Goal: Find specific page/section: Find specific page/section

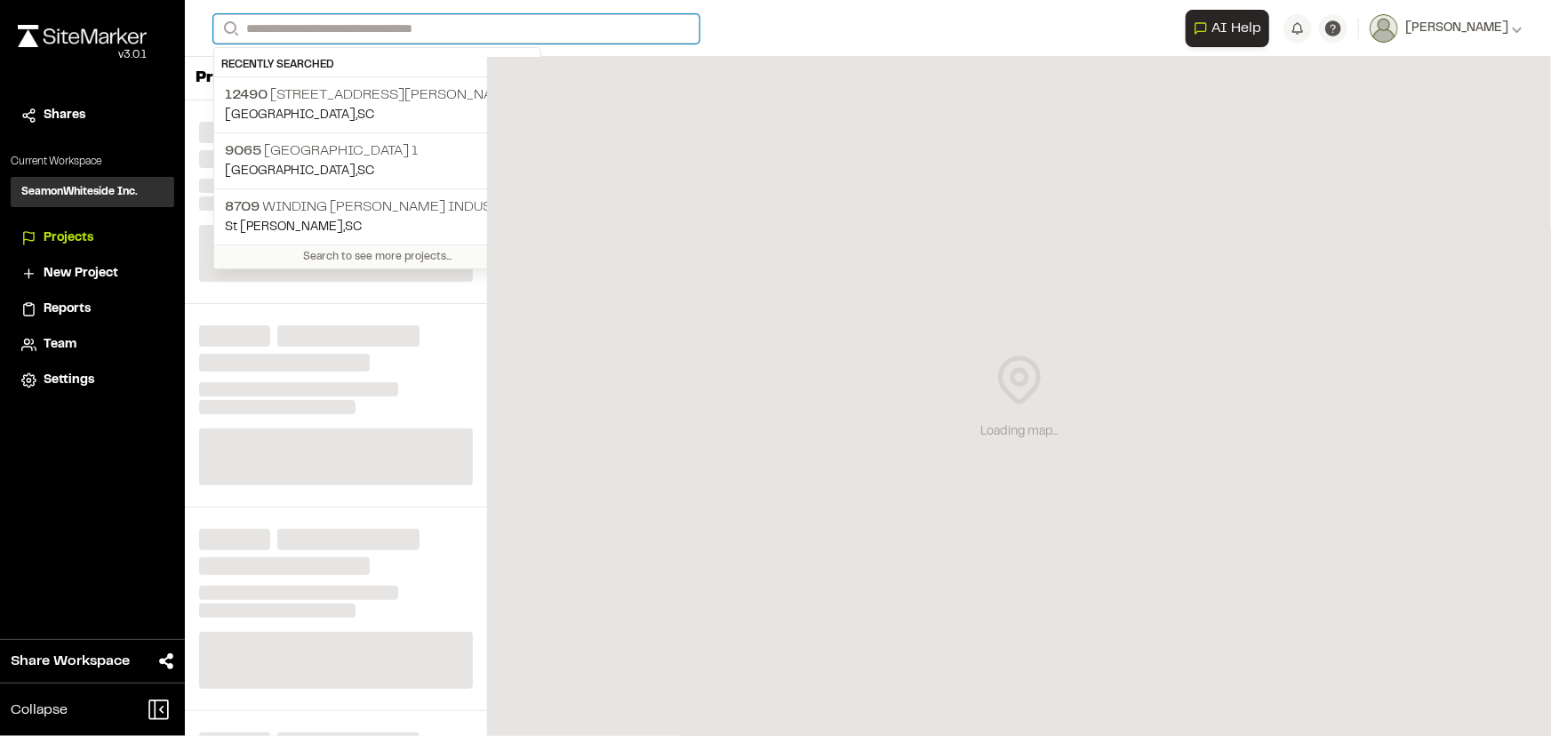
click at [496, 26] on input "Search" at bounding box center [456, 28] width 486 height 29
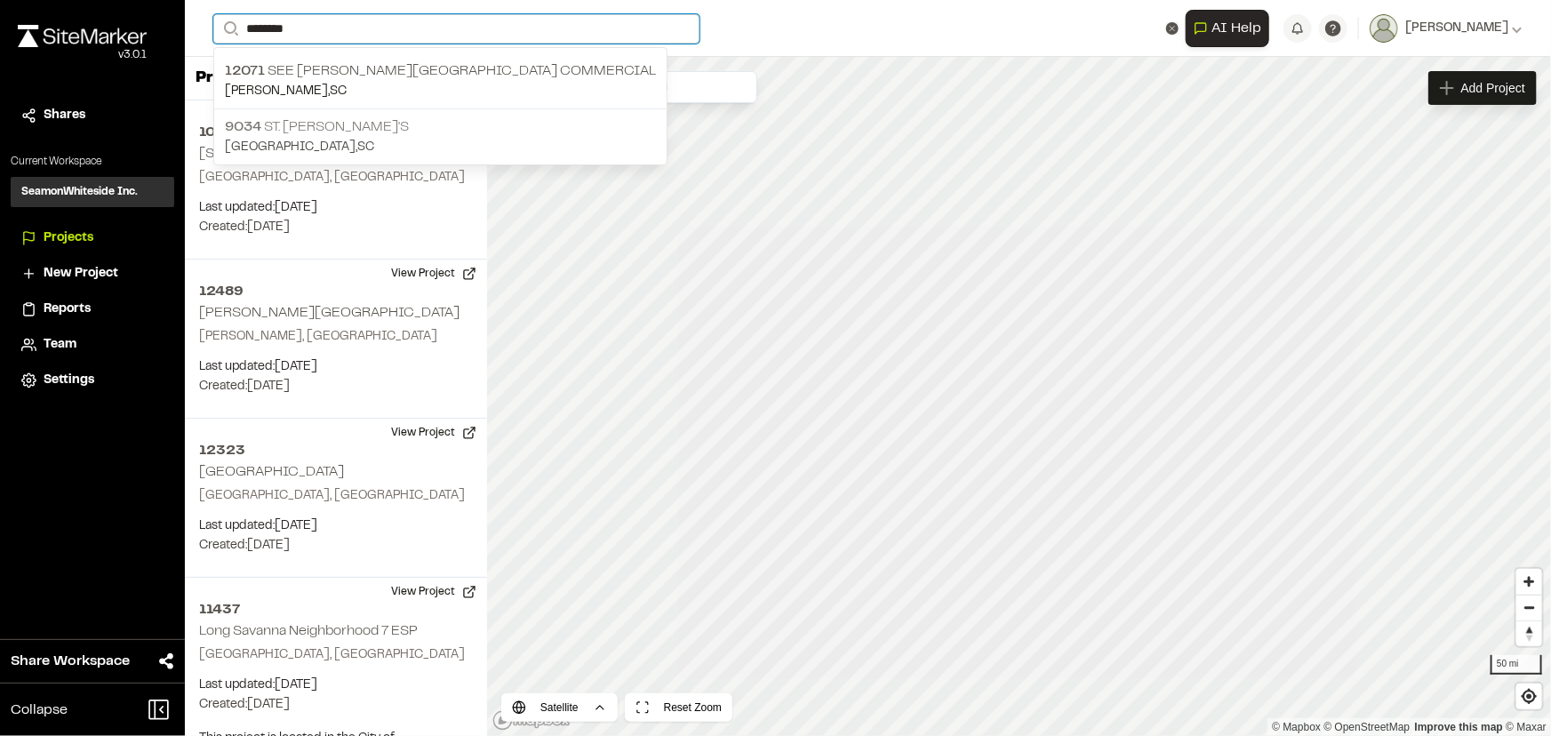
type input "********"
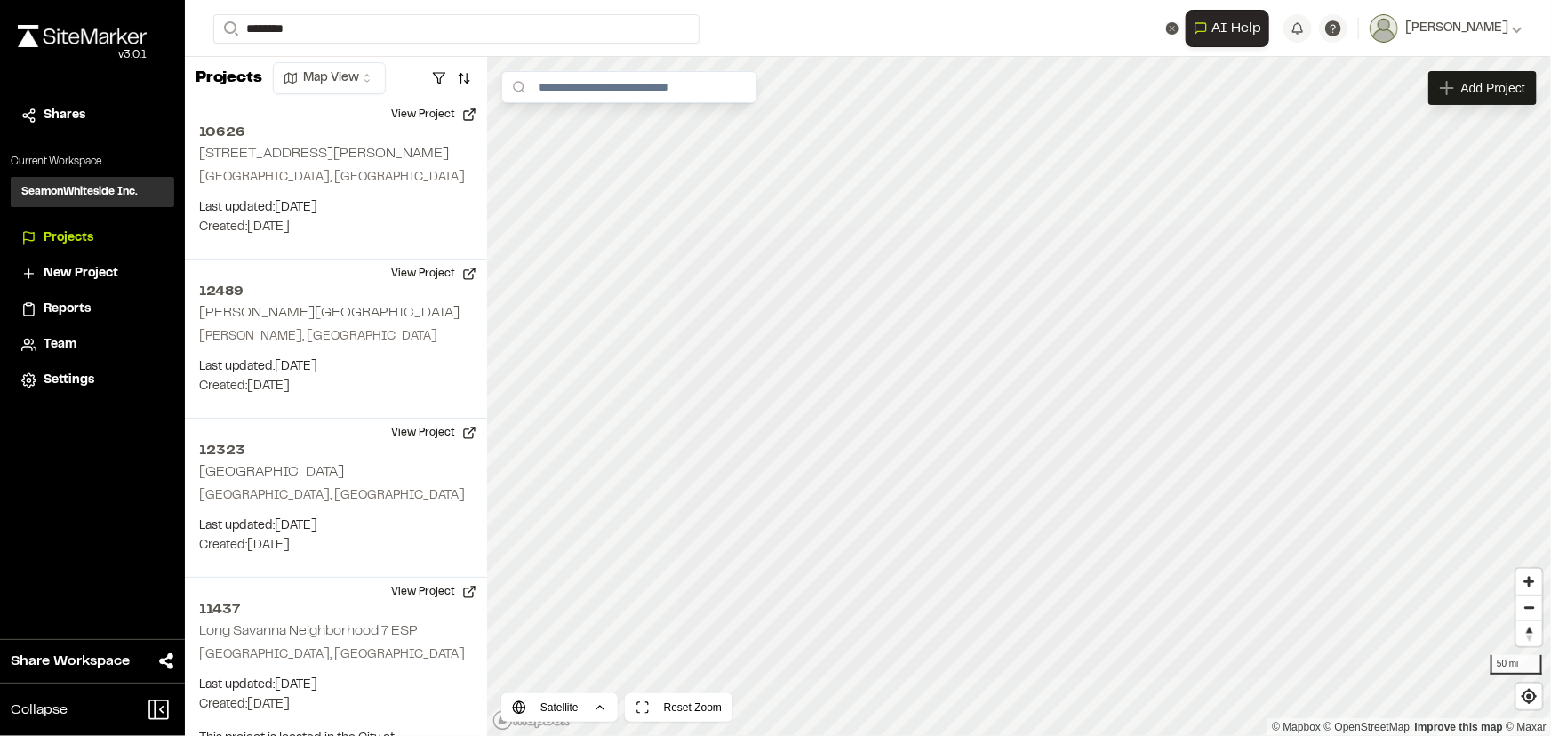
click at [287, 126] on p "9034 St. [PERSON_NAME]'s" at bounding box center [440, 126] width 431 height 21
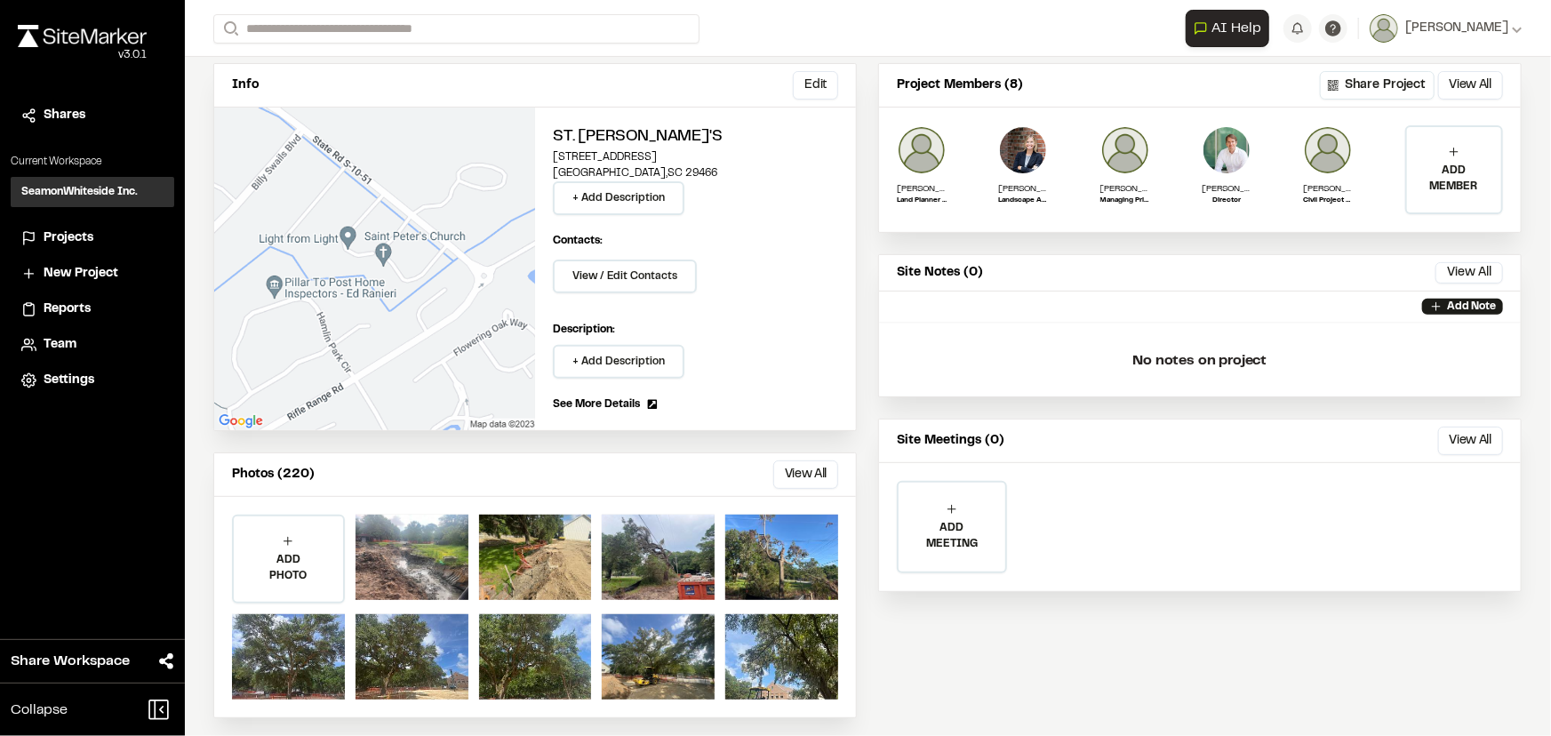
scroll to position [149, 0]
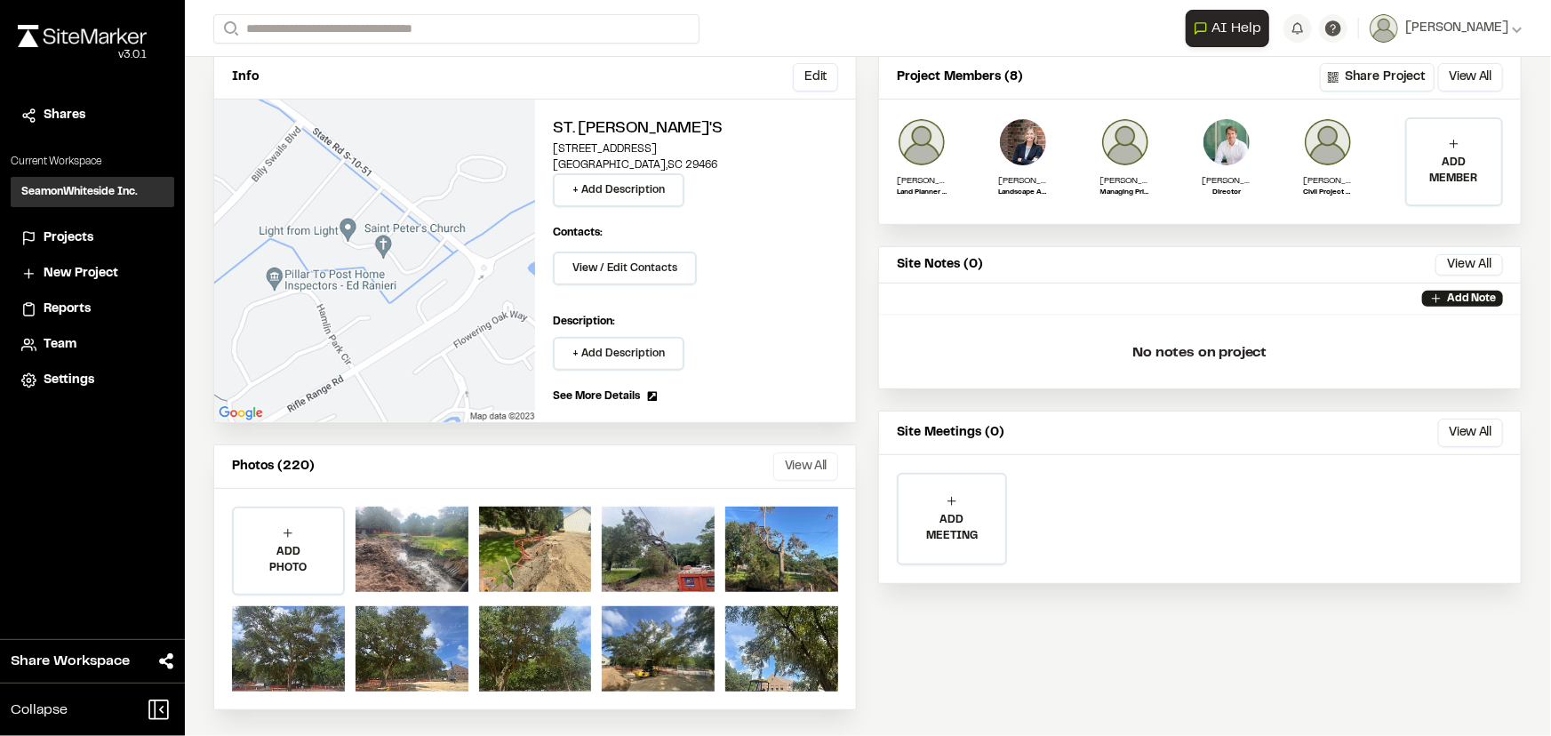
click at [799, 459] on button "View All" at bounding box center [805, 466] width 65 height 28
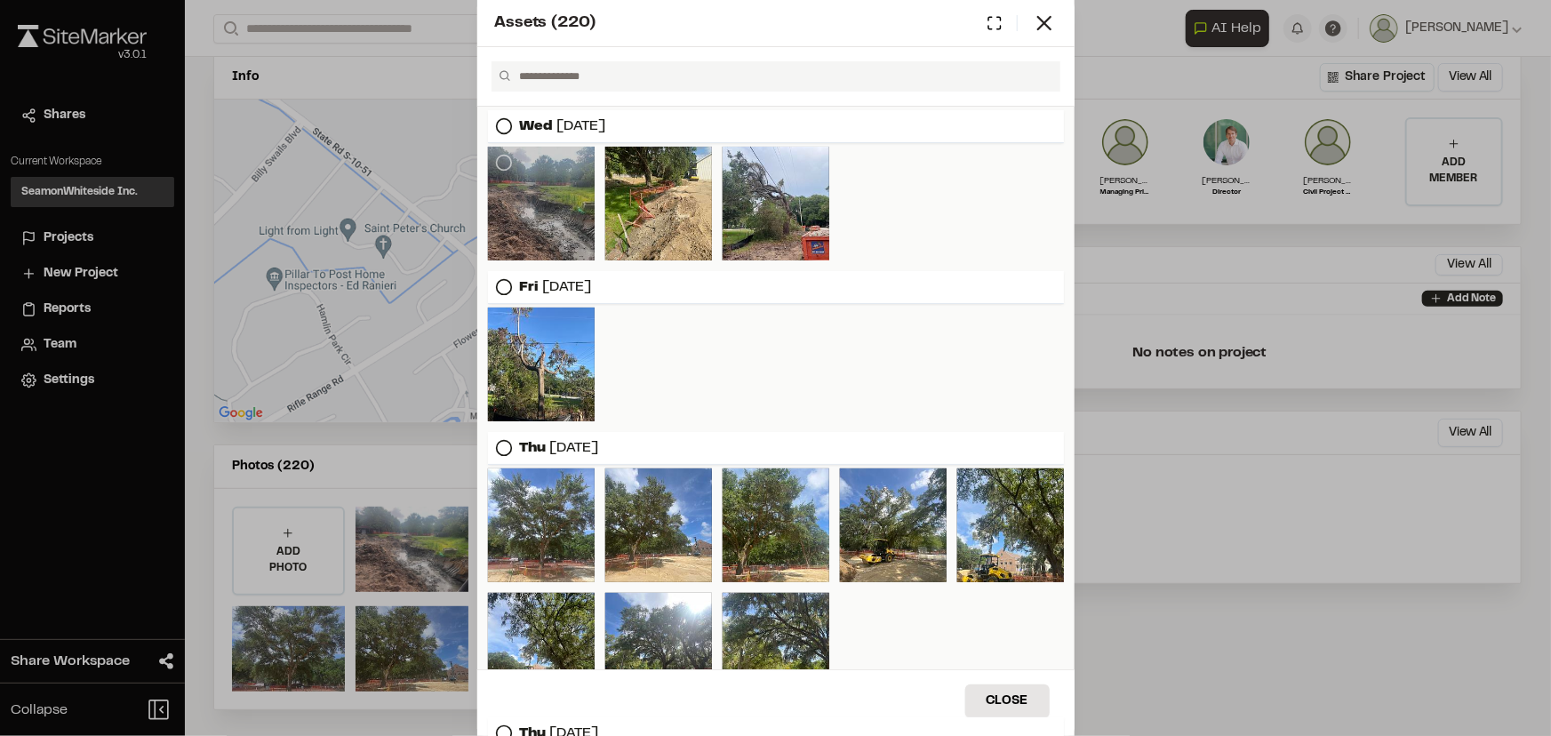
click at [539, 180] on div at bounding box center [541, 204] width 107 height 114
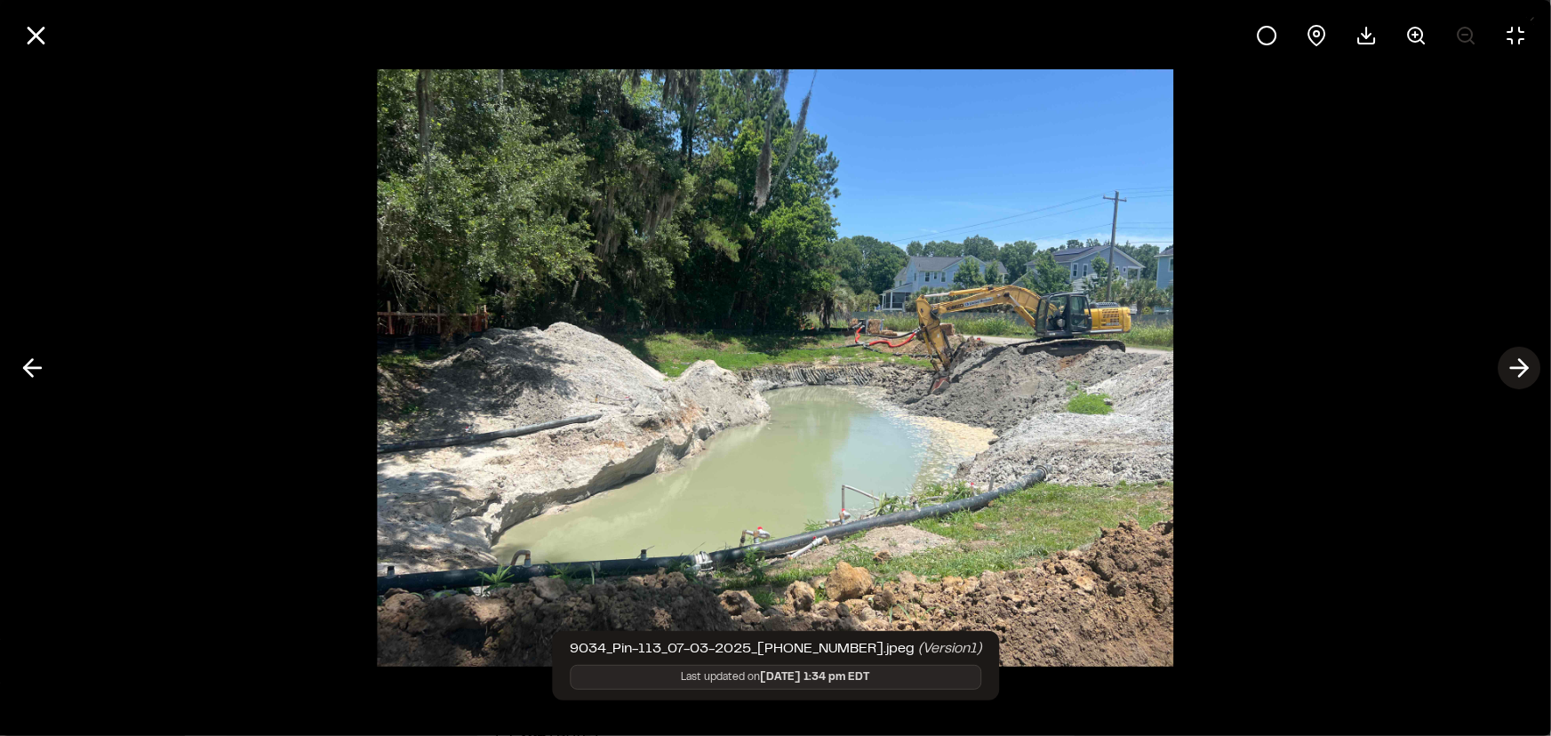
click at [1521, 363] on icon at bounding box center [1518, 368] width 28 height 30
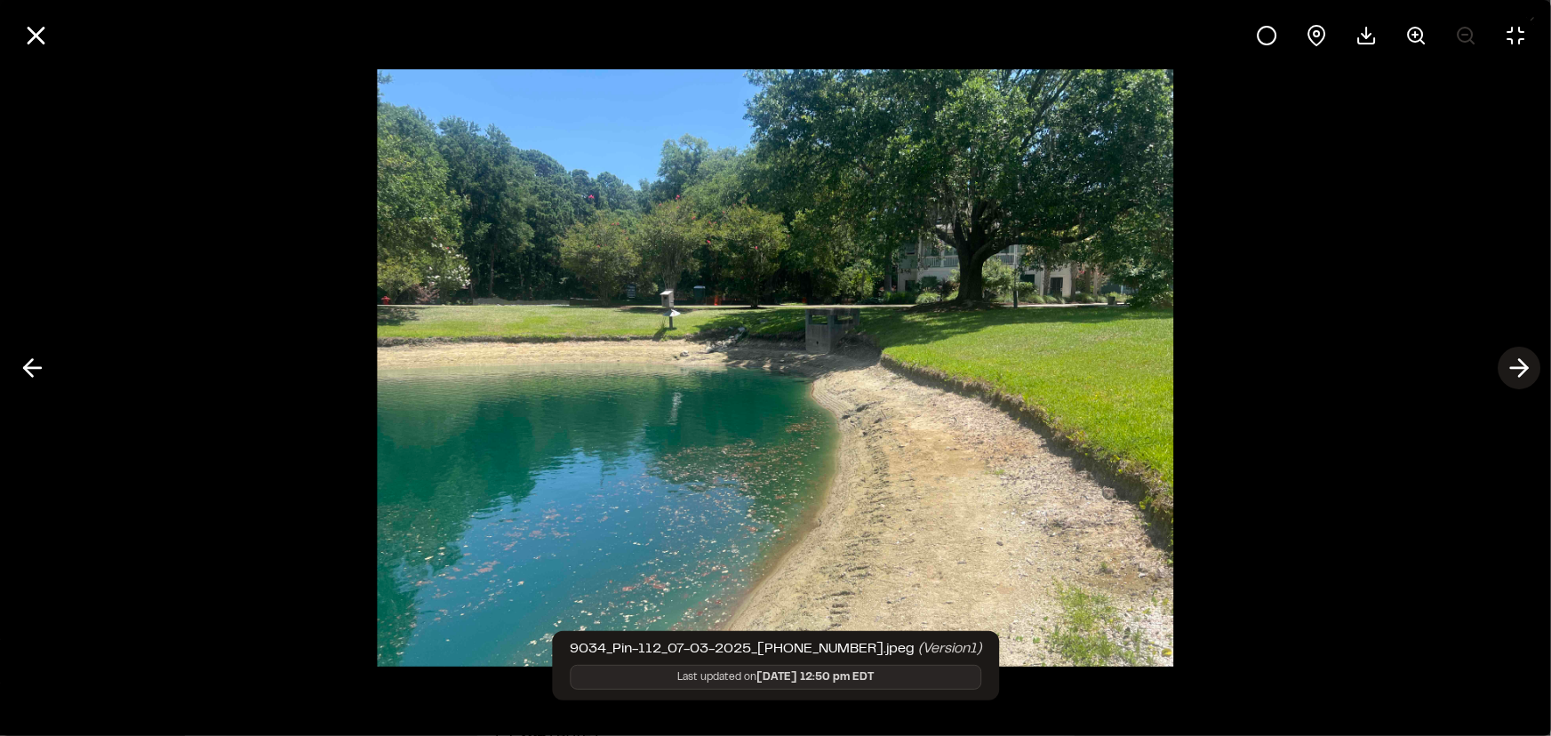
click at [1520, 363] on icon at bounding box center [1518, 368] width 28 height 30
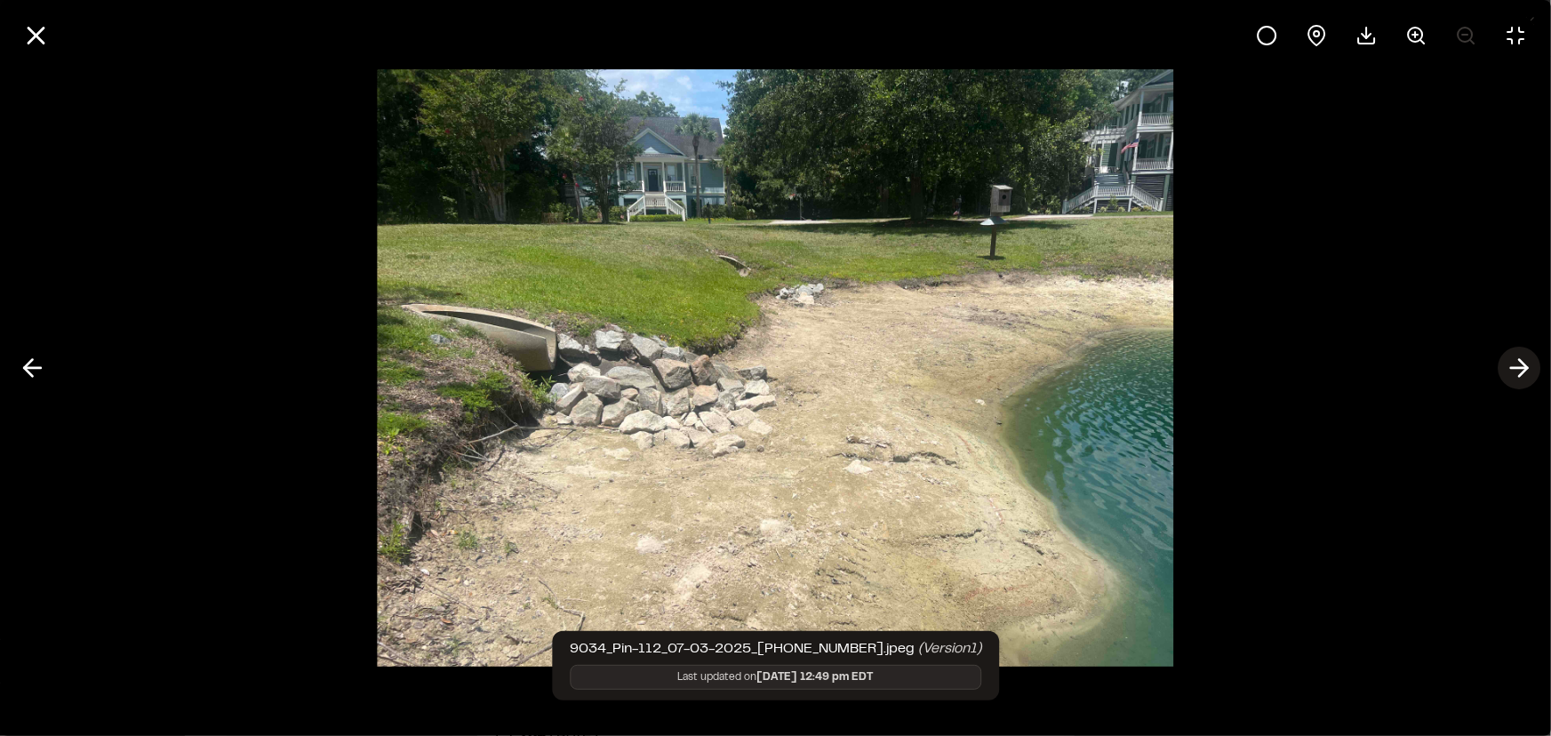
click at [1520, 363] on icon at bounding box center [1518, 368] width 28 height 30
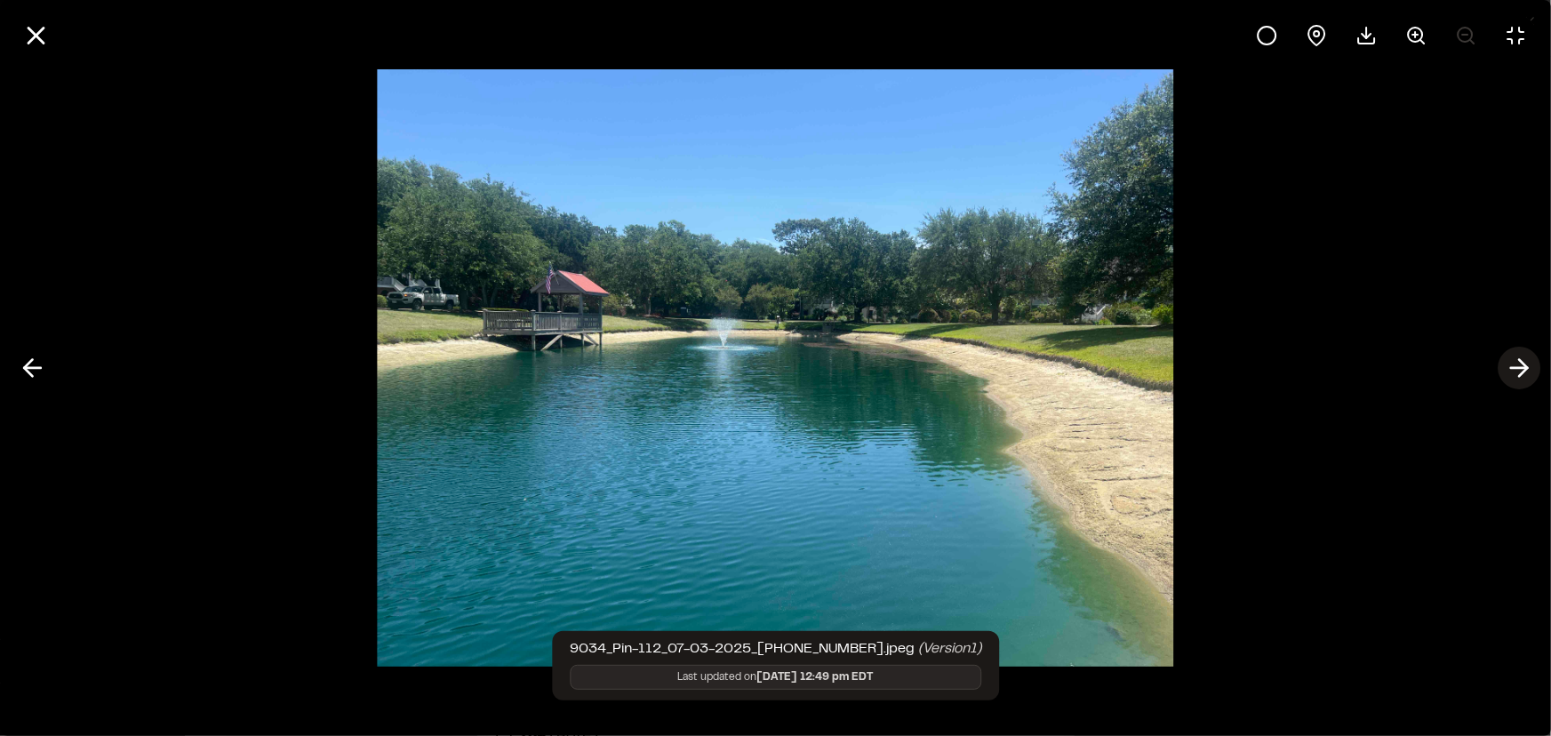
click at [1520, 363] on icon at bounding box center [1518, 368] width 28 height 30
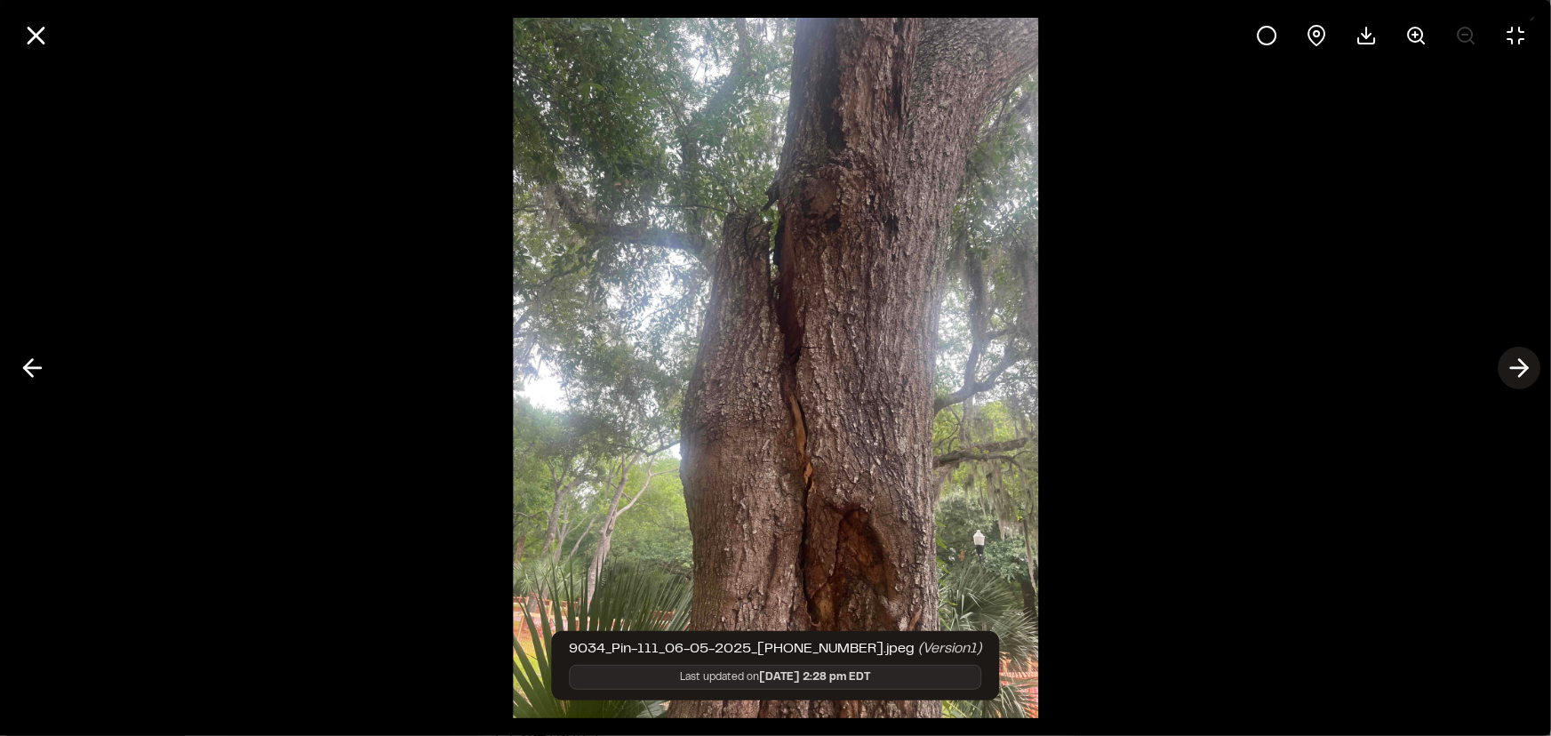
click at [1520, 363] on icon at bounding box center [1518, 368] width 28 height 30
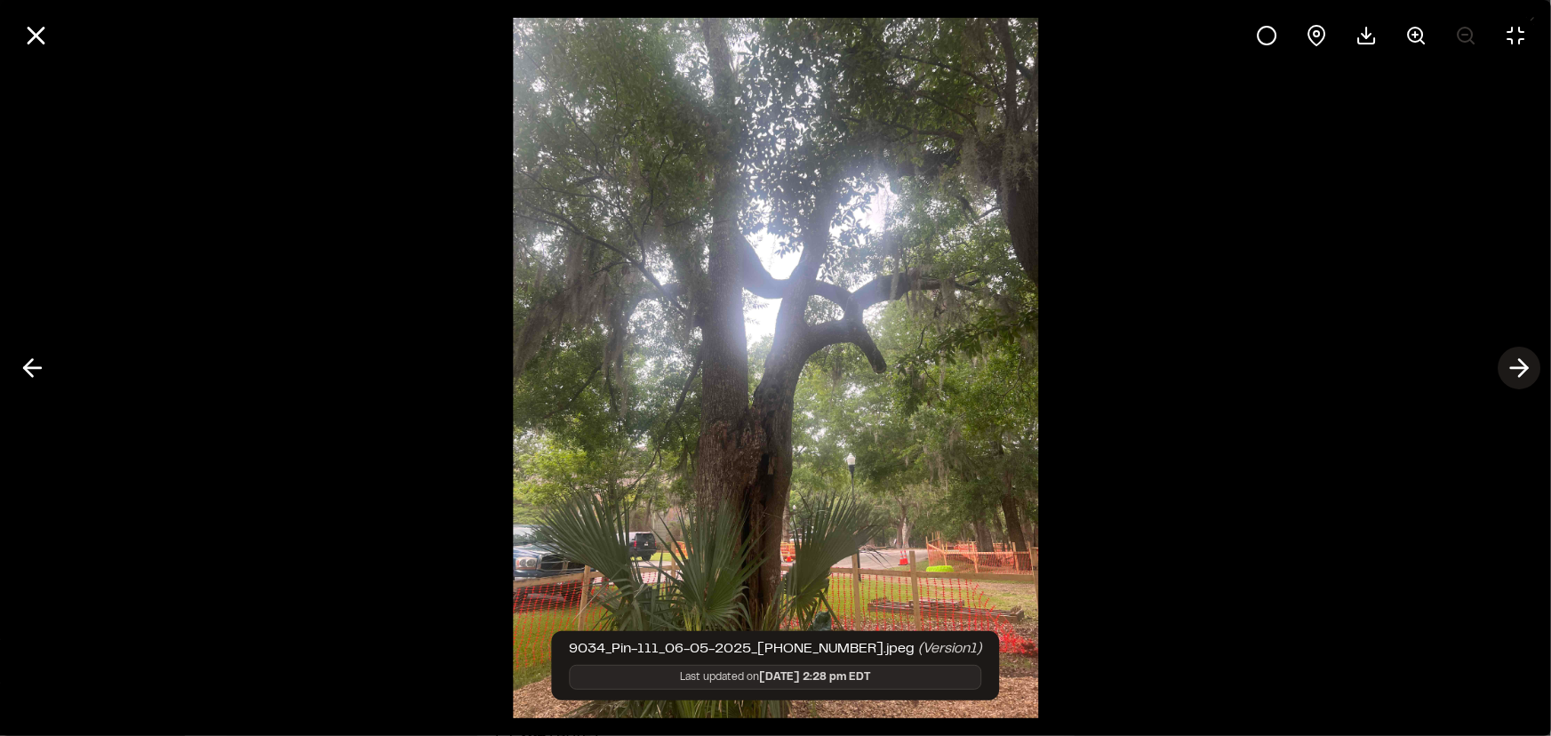
click at [1520, 363] on icon at bounding box center [1518, 368] width 28 height 30
